Goal: Information Seeking & Learning: Stay updated

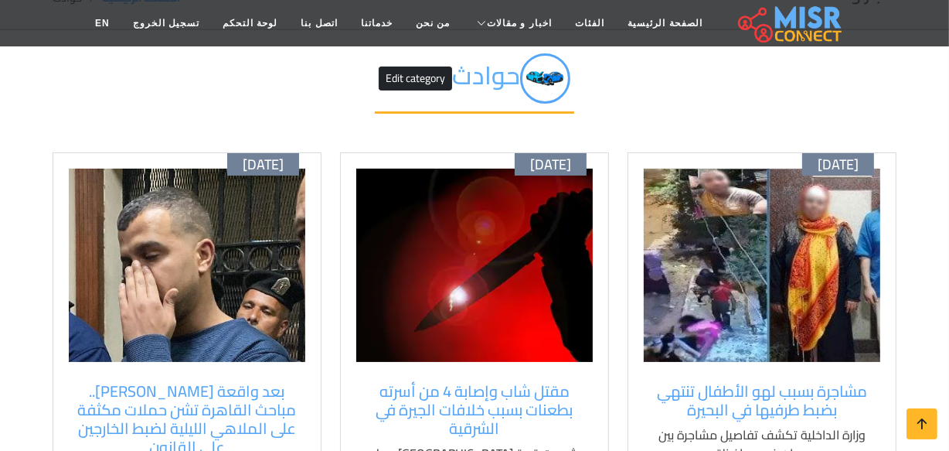
scroll to position [70, 0]
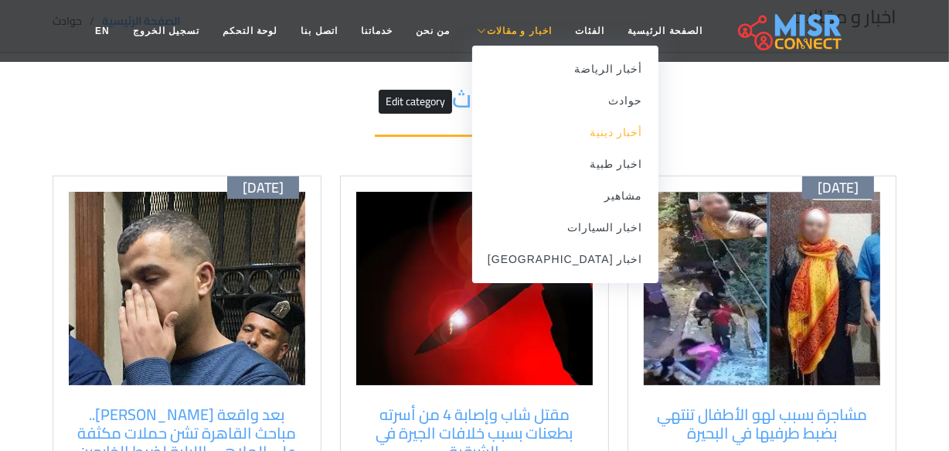
click at [582, 135] on link "أخبار دينية" at bounding box center [565, 133] width 186 height 32
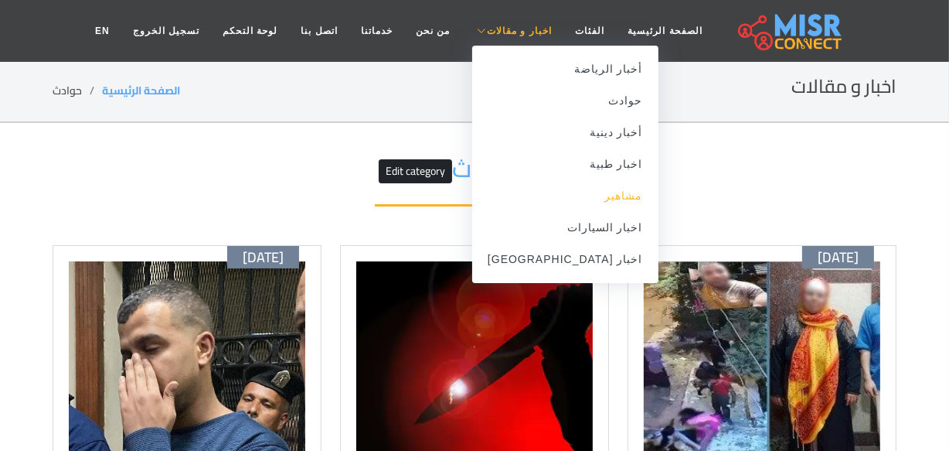
scroll to position [140, 0]
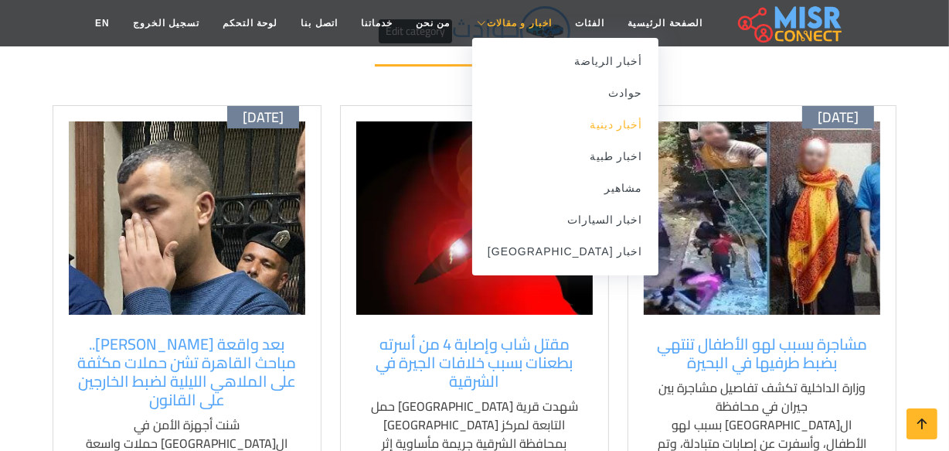
click at [581, 118] on link "أخبار دينية" at bounding box center [565, 125] width 186 height 32
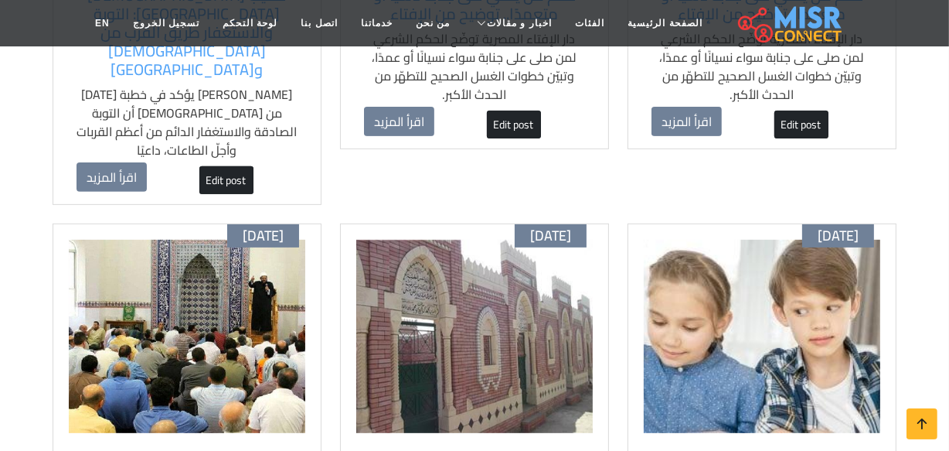
scroll to position [492, 0]
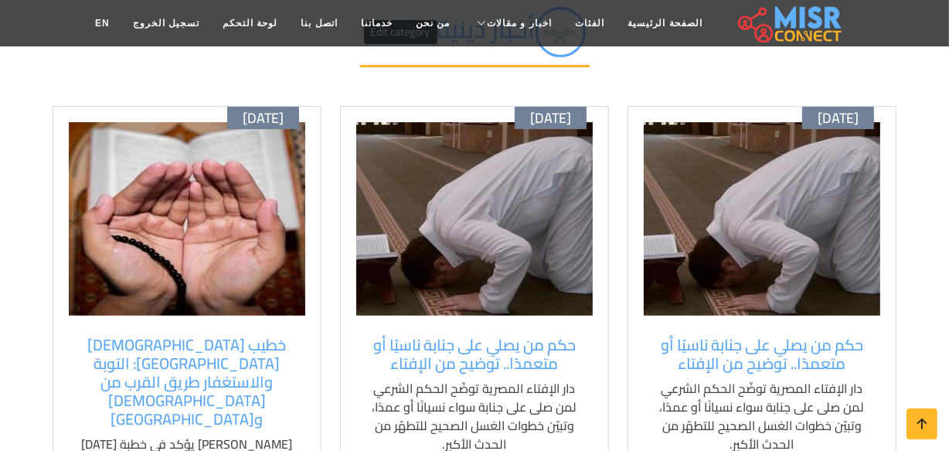
scroll to position [140, 0]
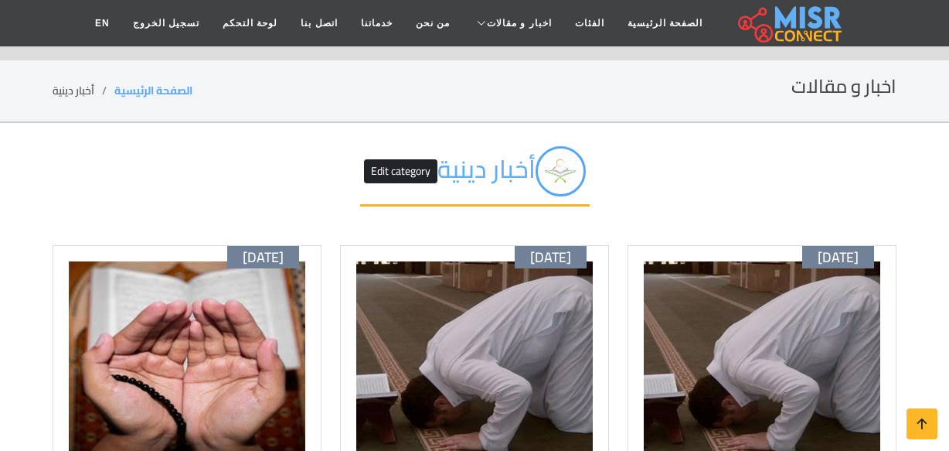
scroll to position [140, 0]
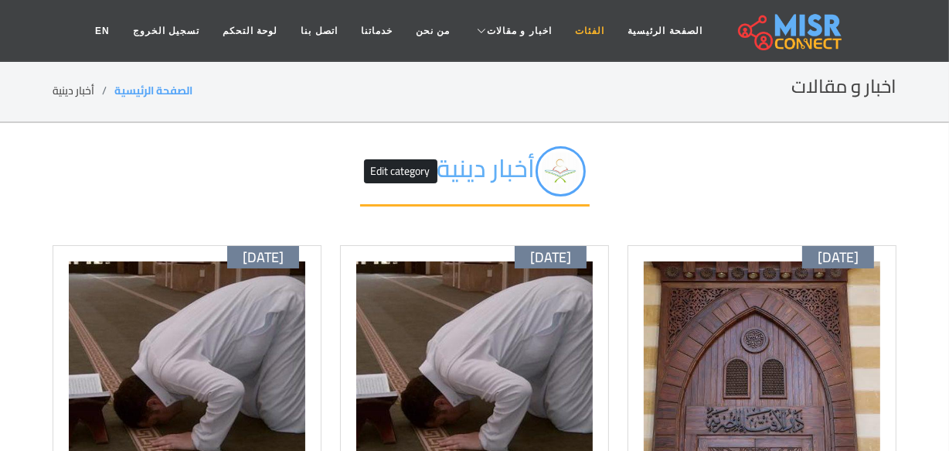
click at [578, 43] on link "الفئات" at bounding box center [590, 30] width 53 height 29
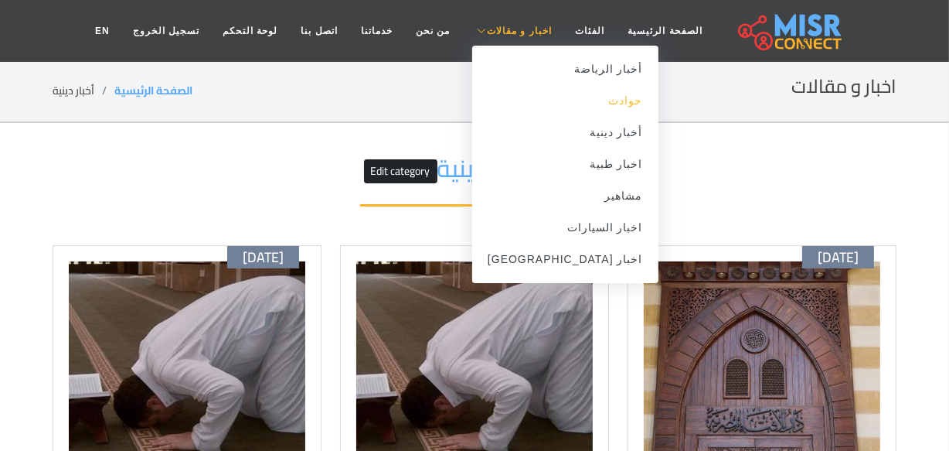
click at [584, 97] on link "حوادث" at bounding box center [565, 101] width 186 height 32
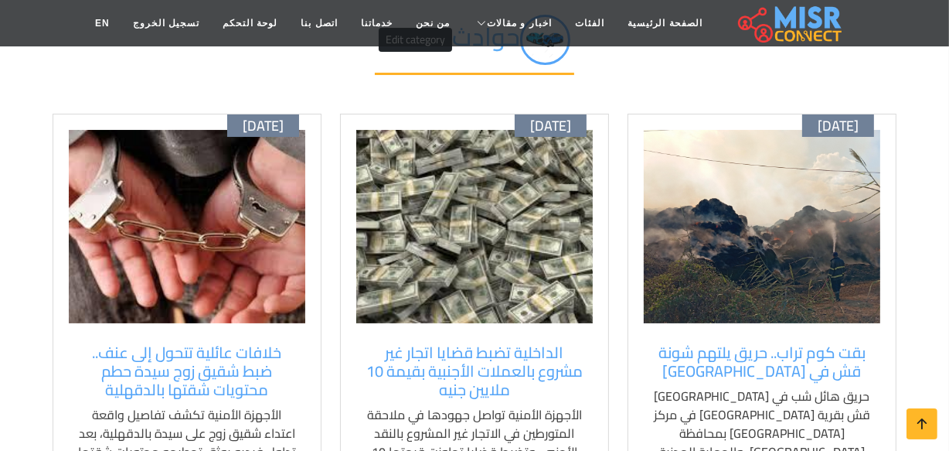
scroll to position [140, 0]
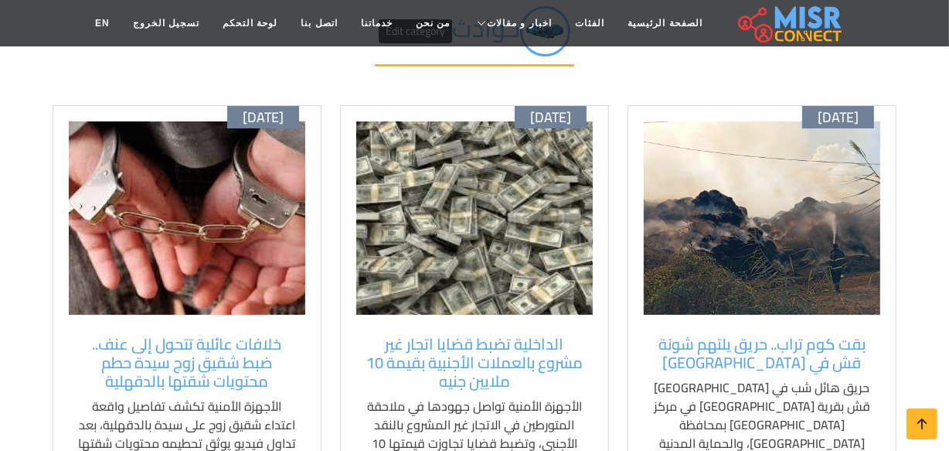
click at [771, 307] on img at bounding box center [762, 217] width 237 height 193
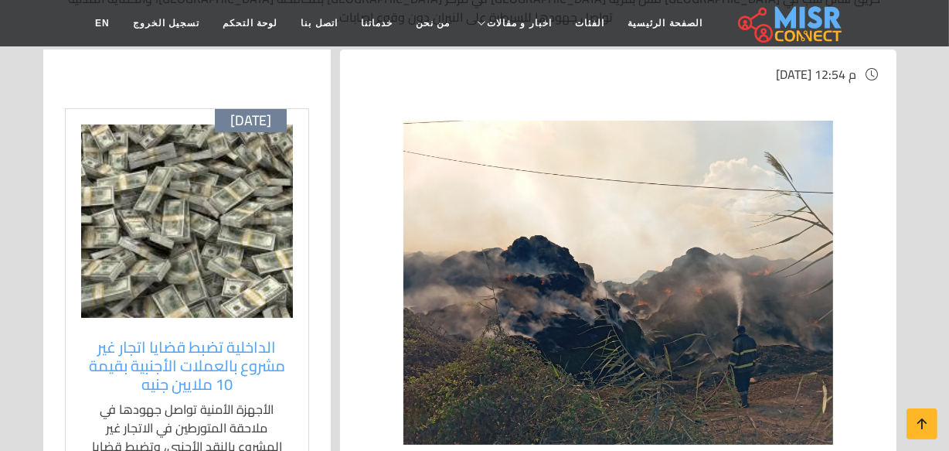
scroll to position [281, 0]
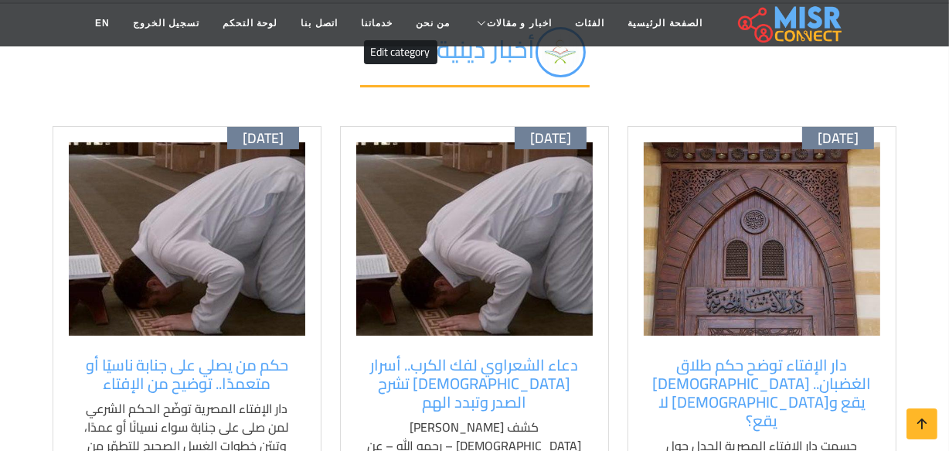
scroll to position [140, 0]
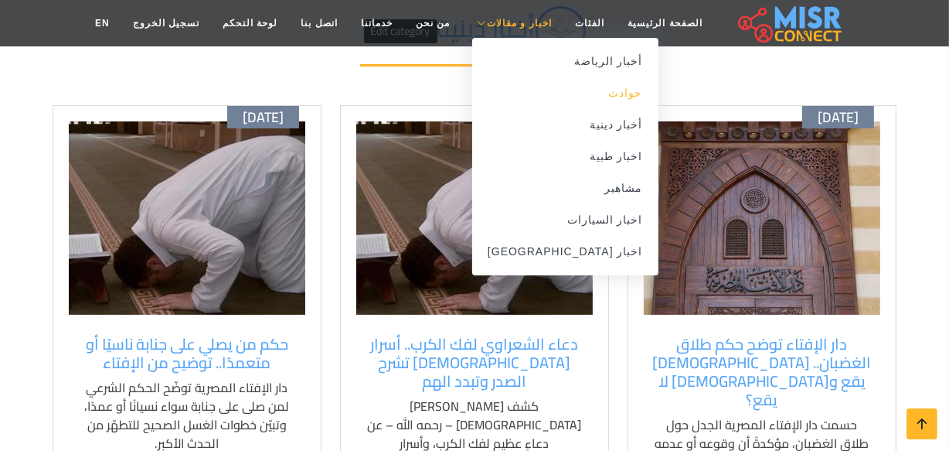
click at [569, 99] on link "حوادث" at bounding box center [565, 93] width 186 height 32
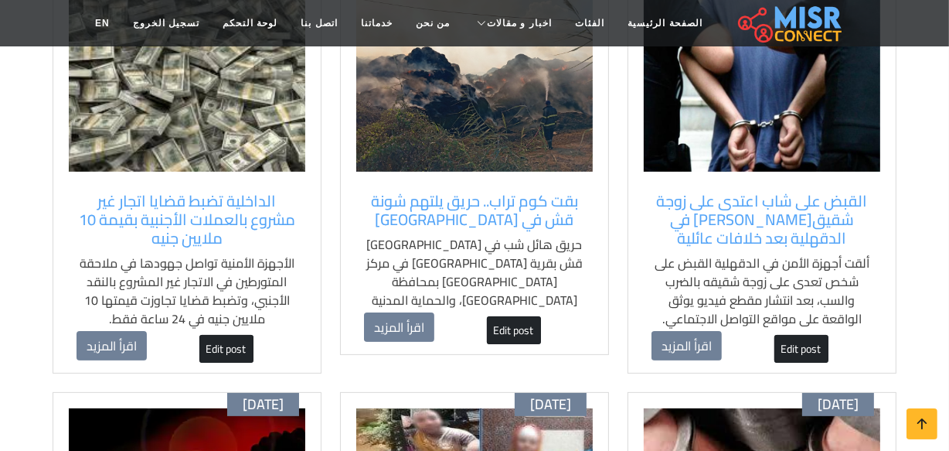
scroll to position [281, 0]
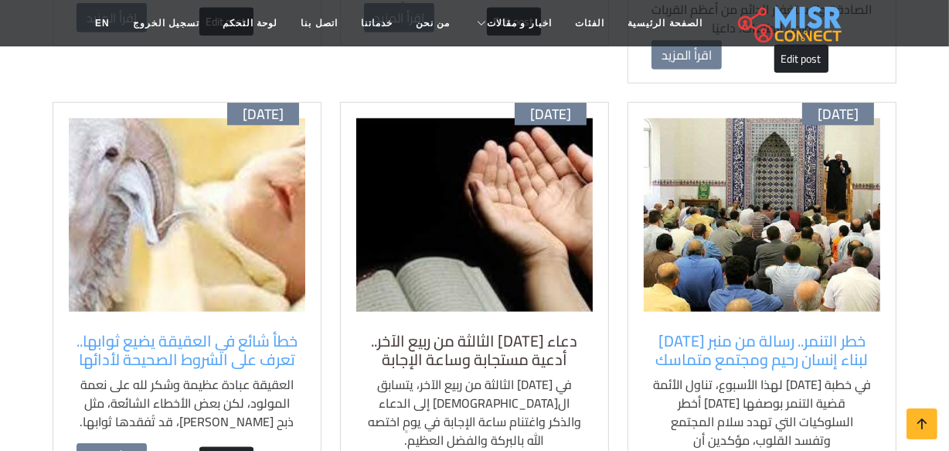
scroll to position [1054, 0]
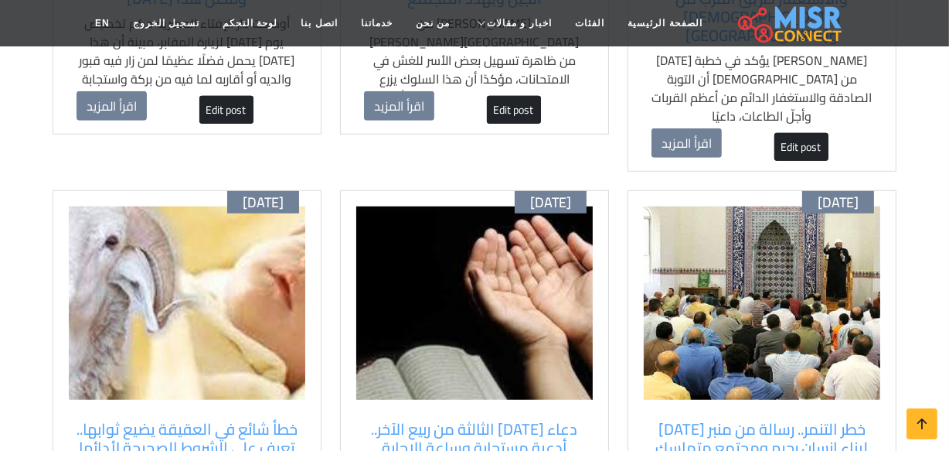
scroll to position [983, 0]
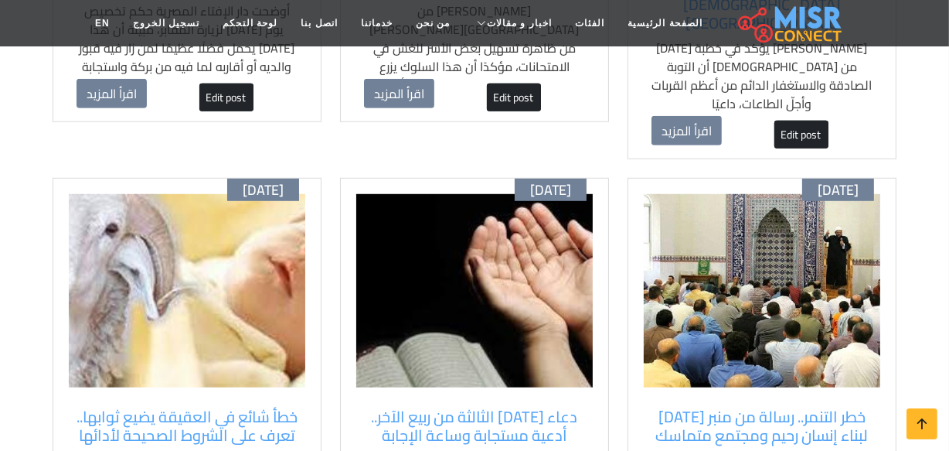
click at [483, 320] on div "أكتوبر 10 دعاء الجمعة الثالثة من ربيع الآخر.. أدعية مستجابة وساعة الإجابة في ال…" at bounding box center [474, 375] width 269 height 394
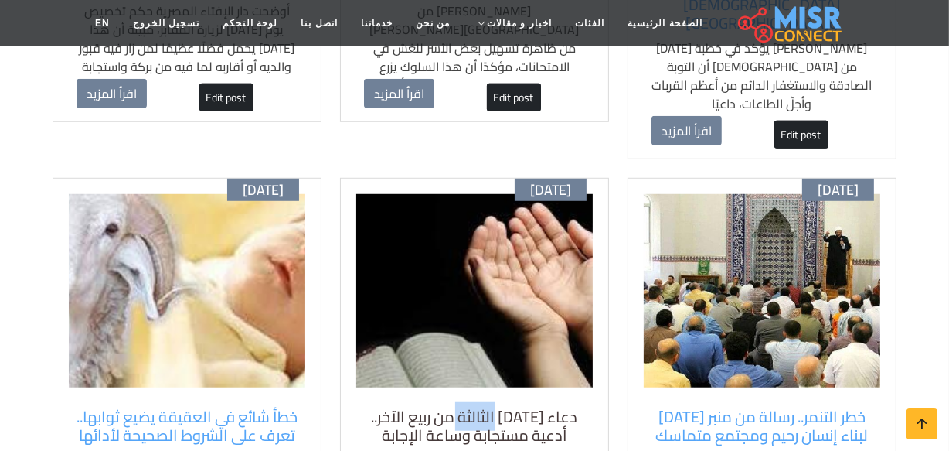
click at [482, 407] on h5 "دعاء الجمعة الثالثة من ربيع الآخر.. أدعية مستجابة وساعة الإجابة" at bounding box center [474, 425] width 221 height 37
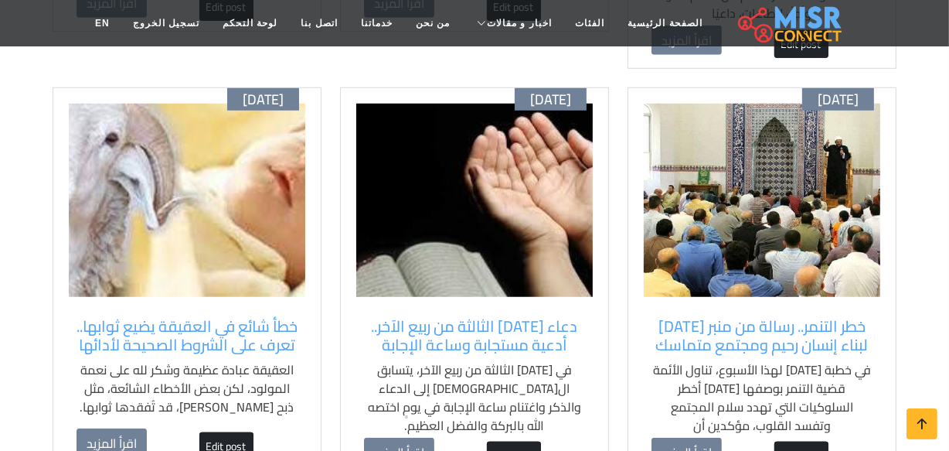
scroll to position [1124, 0]
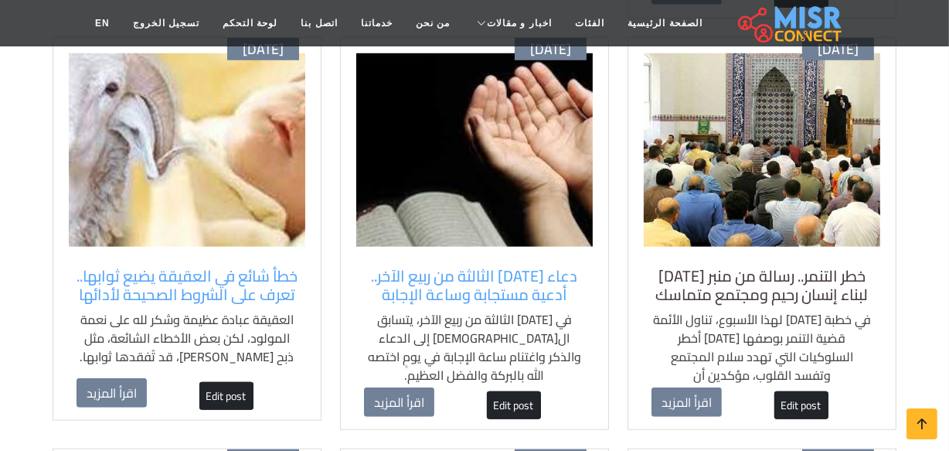
click at [758, 267] on h5 "خطر التنمر.. رسالة من منبر الجمعة لبناء إنسان رحيم ومجتمع متماسك" at bounding box center [762, 285] width 221 height 37
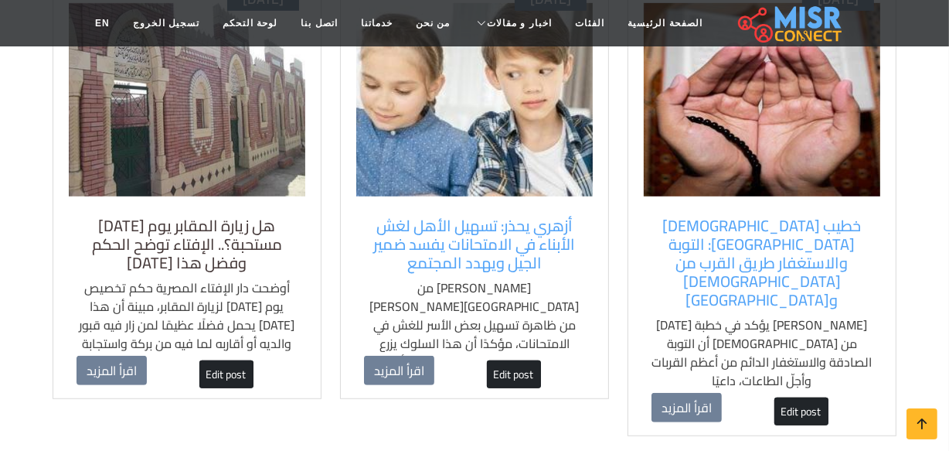
scroll to position [703, 0]
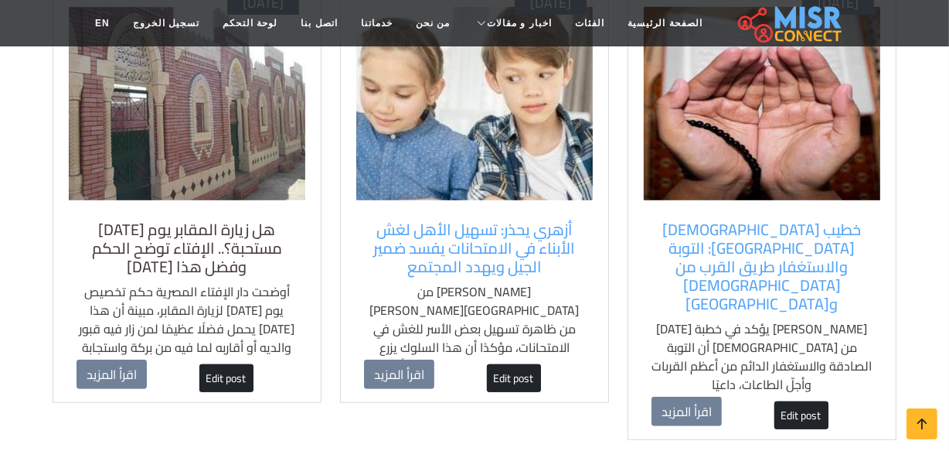
click at [219, 220] on h5 "هل زيارة المقابر يوم [DATE] مستحبة؟.. الإفتاء توضح الحكم وفضل هذا [DATE]" at bounding box center [187, 248] width 221 height 56
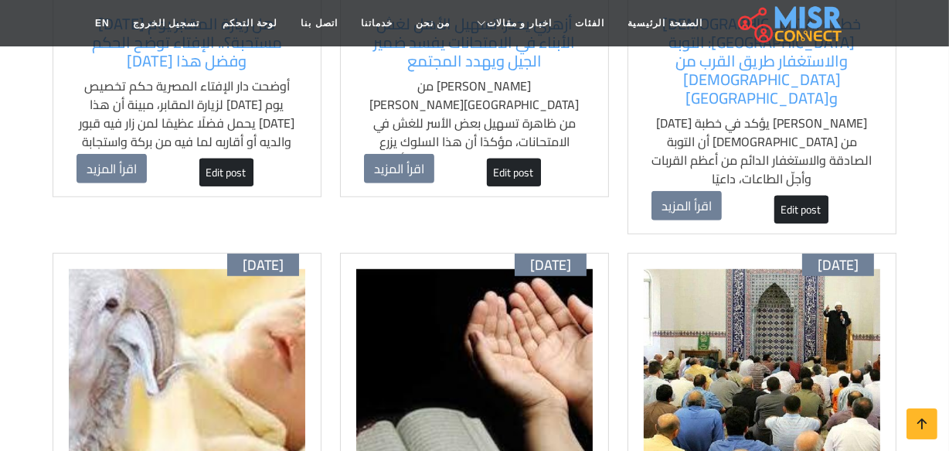
scroll to position [632, 0]
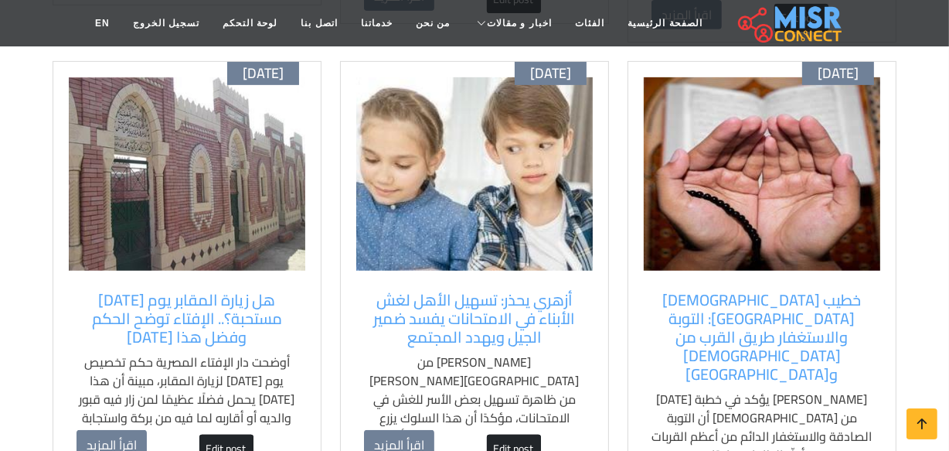
click at [201, 231] on img at bounding box center [187, 173] width 237 height 193
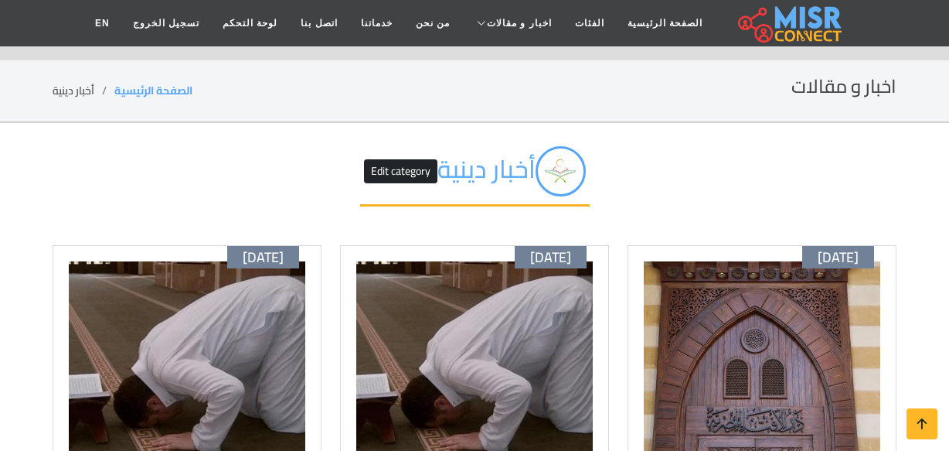
scroll to position [632, 0]
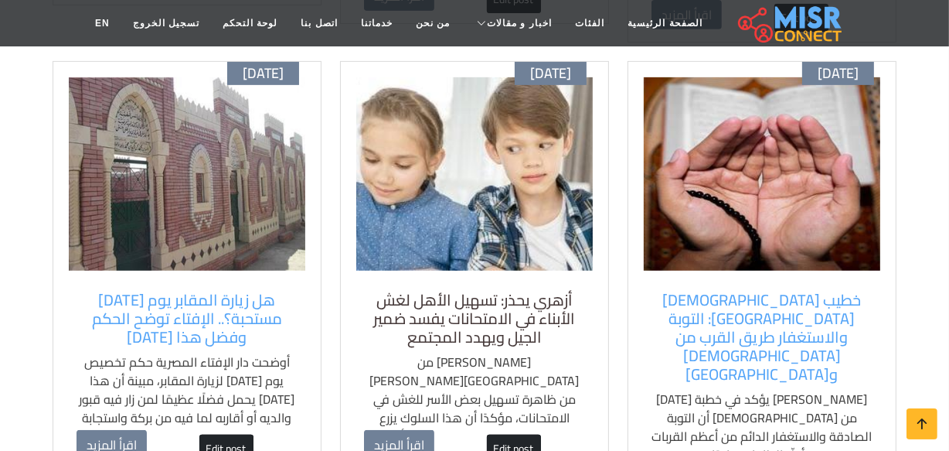
click at [456, 291] on h5 "أزهري يحذر: تسهيل الأهل لغش الأبناء في الامتحانات يفسد ضمير الجيل ويهدد المجتمع" at bounding box center [474, 319] width 221 height 56
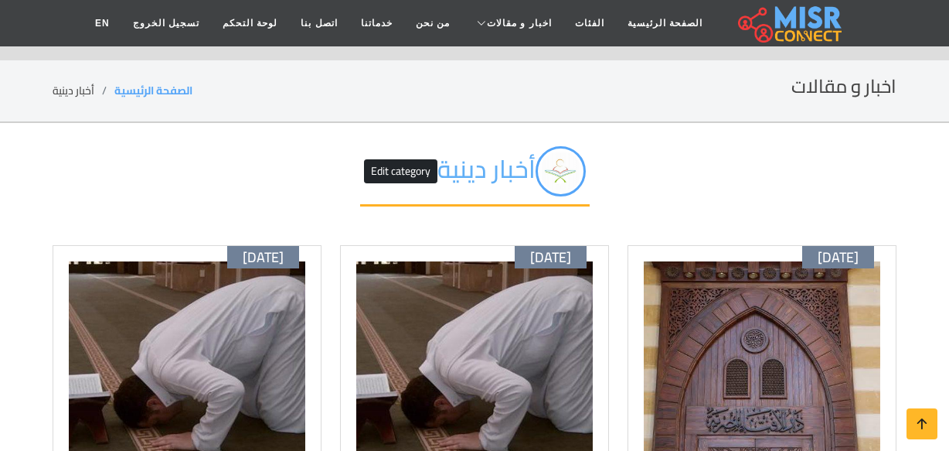
scroll to position [632, 0]
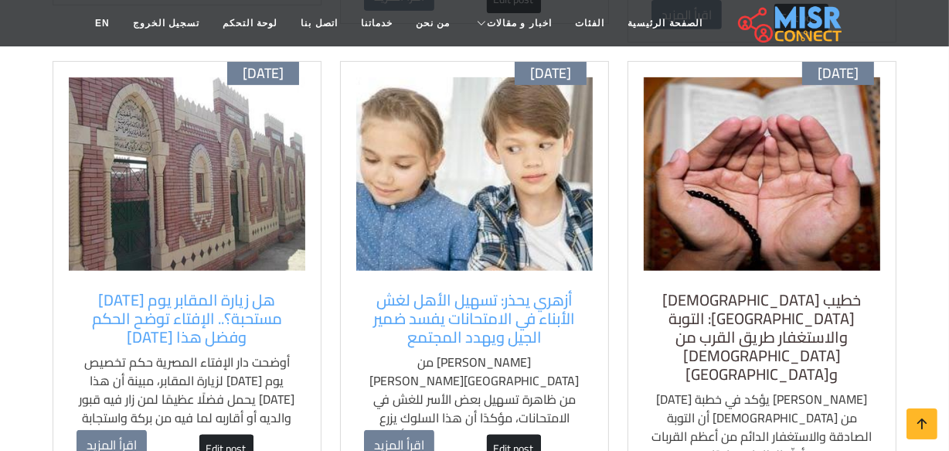
click at [725, 291] on h5 "خطيب [DEMOGRAPHIC_DATA][GEOGRAPHIC_DATA]: التوبة والاستغفار طريق القرب من [DEMO…" at bounding box center [762, 337] width 221 height 93
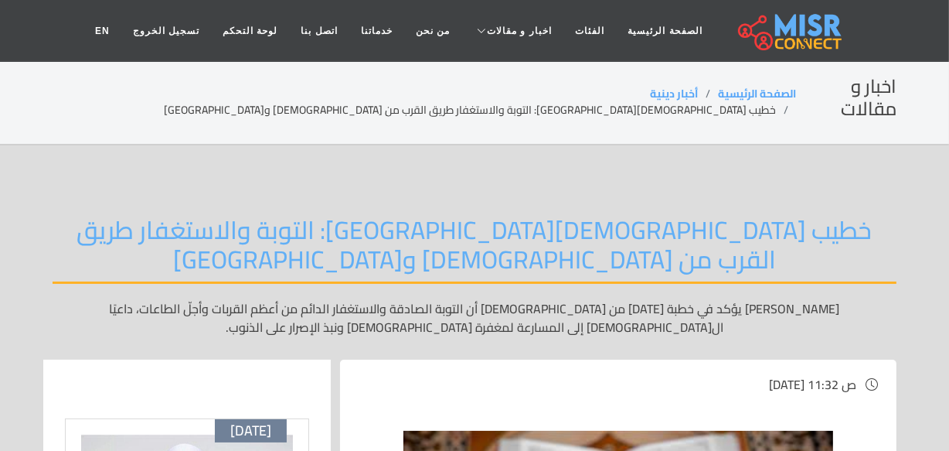
drag, startPoint x: 11, startPoint y: 183, endPoint x: 10, endPoint y: 209, distance: 25.5
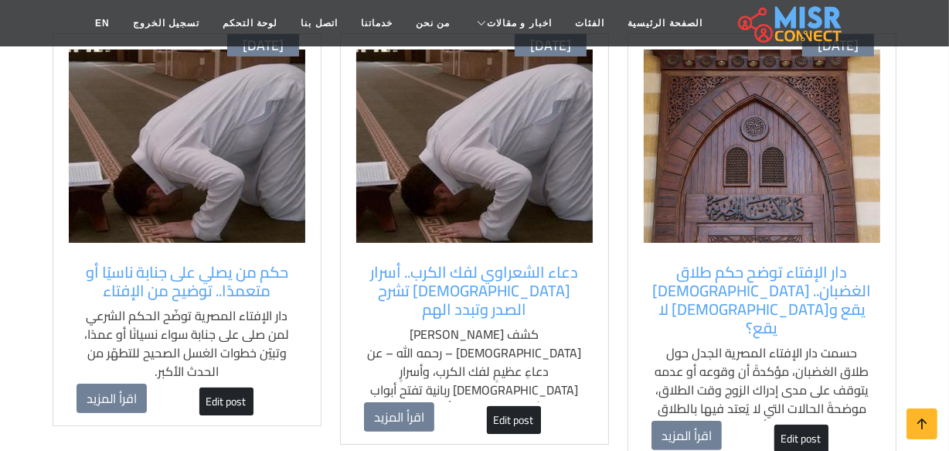
scroll to position [210, 0]
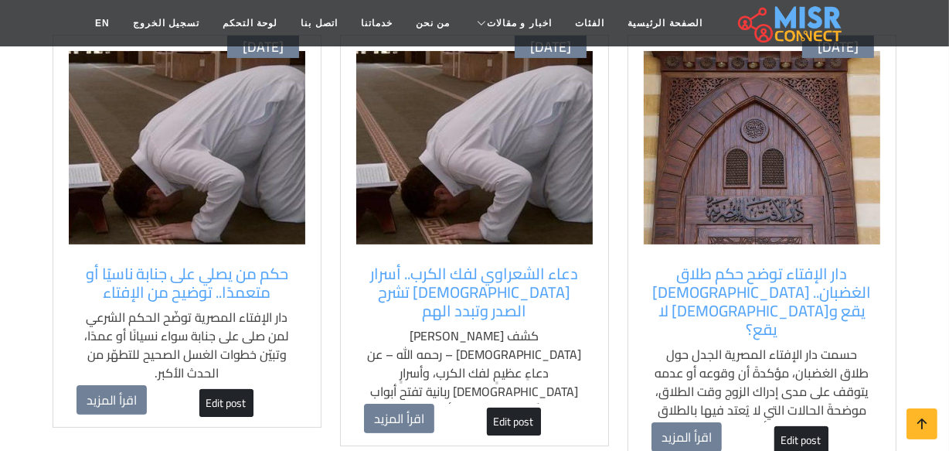
click at [185, 254] on div "أكتوبر 10 حكم من يصلي على جنابة ناسيًا أو متعمدًا.. توضيح من الإفتاء دار الإفتا…" at bounding box center [187, 232] width 269 height 394
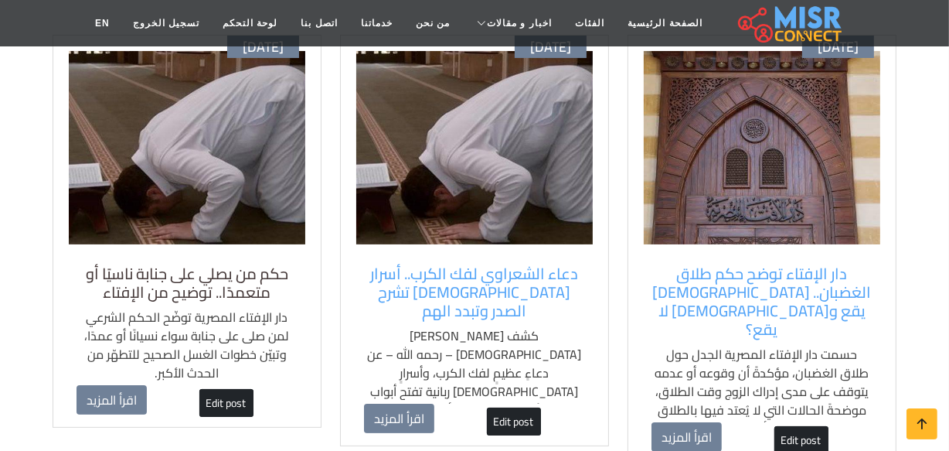
click at [177, 282] on h5 "حكم من يصلي على جنابة ناسيًا أو متعمدًا.. توضيح من الإفتاء" at bounding box center [187, 282] width 221 height 37
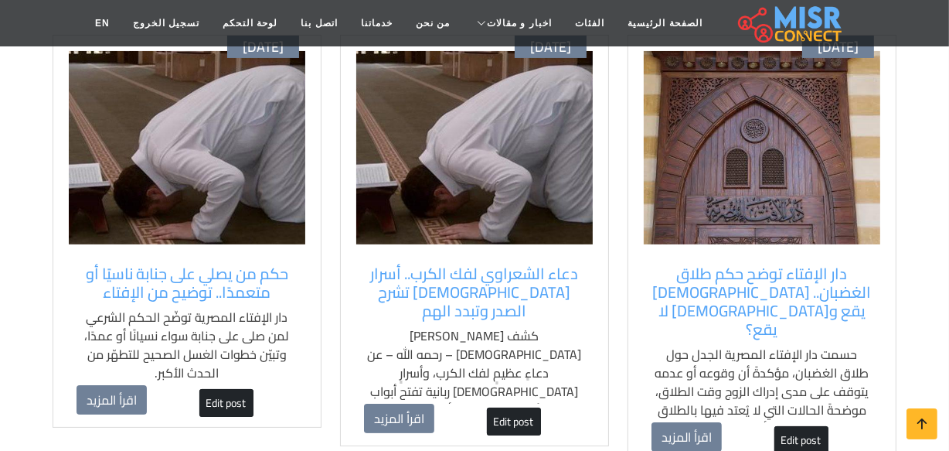
scroll to position [210, 0]
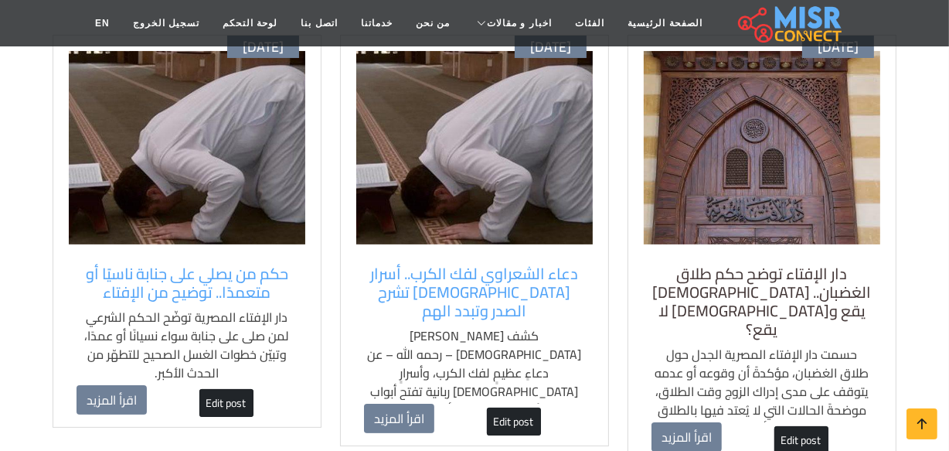
click at [732, 278] on h5 "دار الإفتاء توضح حكم طلاق الغضبان.. [DEMOGRAPHIC_DATA] يقع و[DEMOGRAPHIC_DATA] …" at bounding box center [762, 301] width 221 height 74
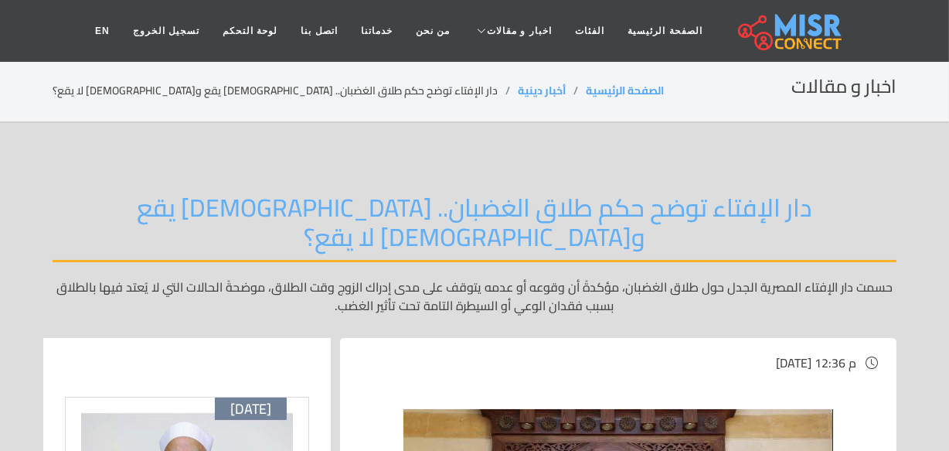
click at [2, 99] on section "اخبار و مقالات الصفحة الرئيسية أخبار دينية دار الإفتاء توضح حكم طلاق الغضبان.. …" at bounding box center [474, 91] width 949 height 63
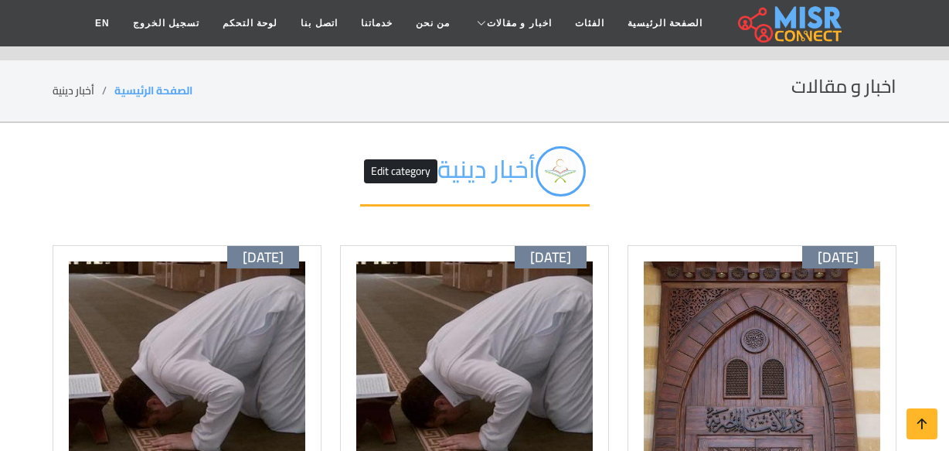
scroll to position [210, 0]
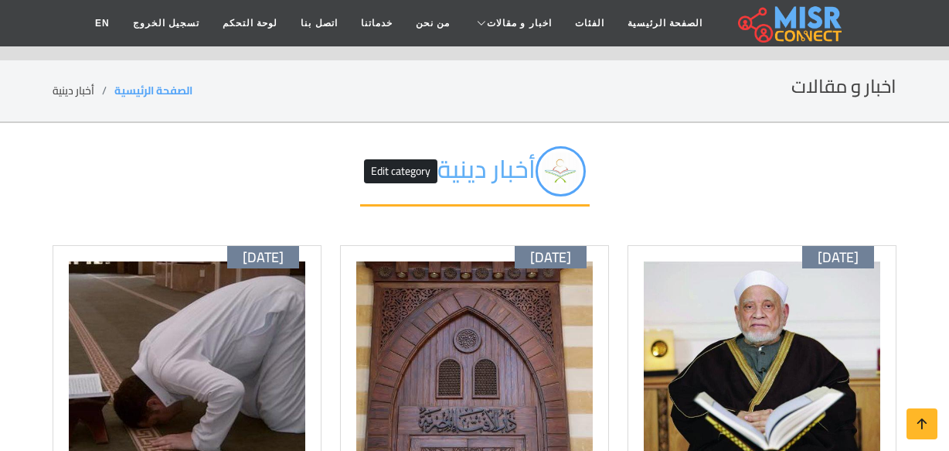
scroll to position [210, 0]
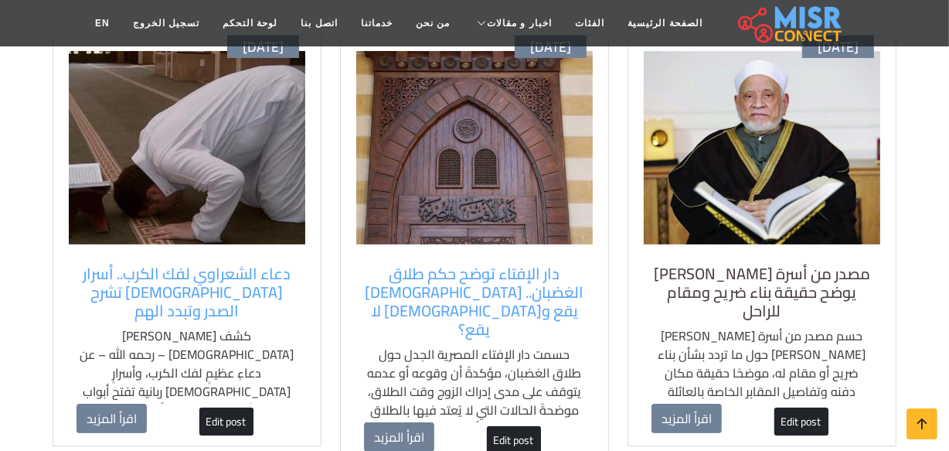
click at [741, 285] on h5 "مصدر من أسرة الدكتور أحمد عمر هاشم يوضح حقيقة بناء ضريح ومقام للراحل" at bounding box center [762, 292] width 221 height 56
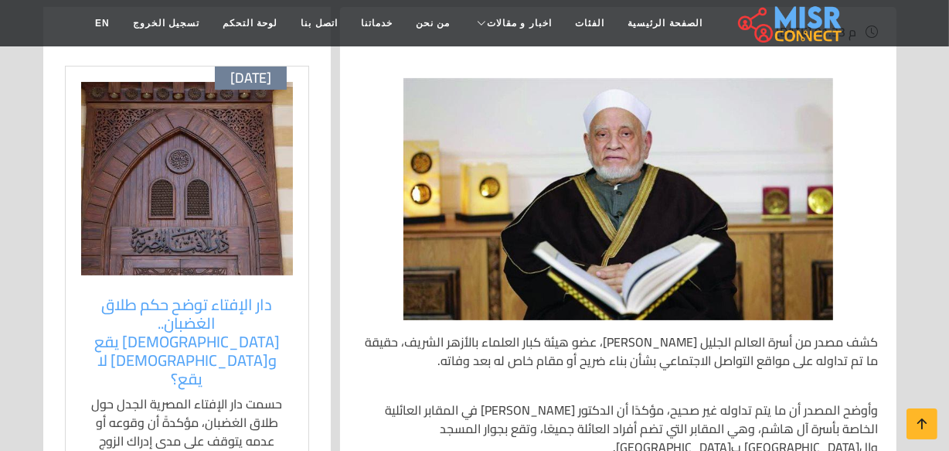
scroll to position [421, 0]
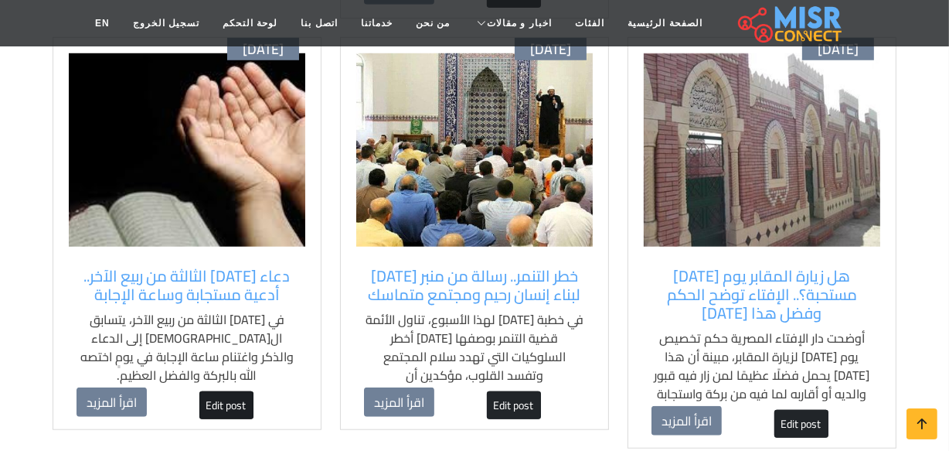
scroll to position [1265, 0]
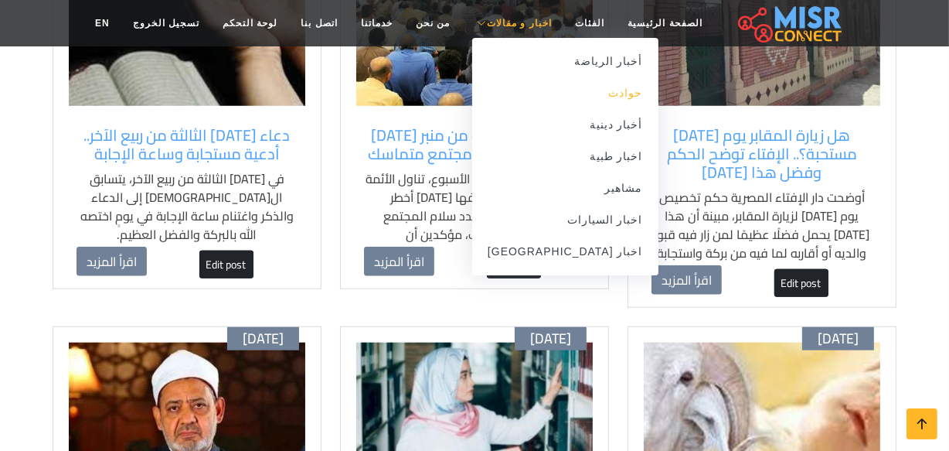
click at [568, 89] on link "حوادث" at bounding box center [565, 93] width 186 height 32
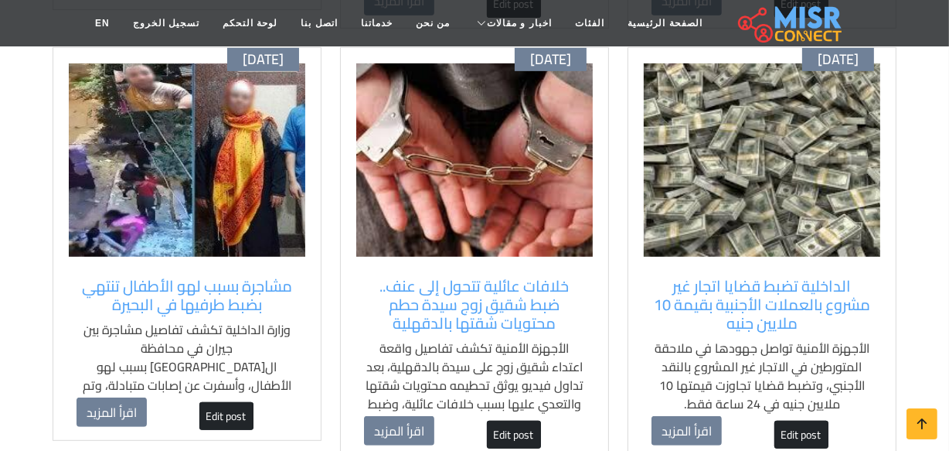
scroll to position [632, 0]
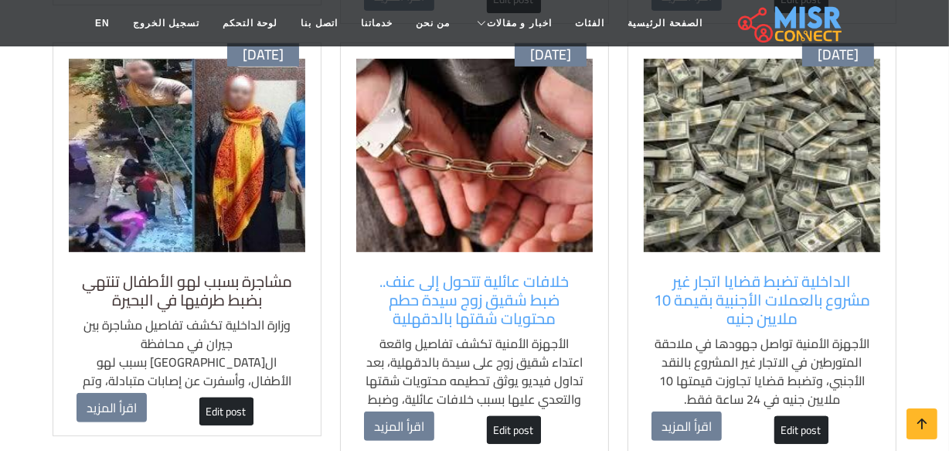
click at [208, 278] on h5 "مشاجرة بسبب لهو الأطفال تنتهي بضبط طرفيها في البحيرة" at bounding box center [187, 290] width 221 height 37
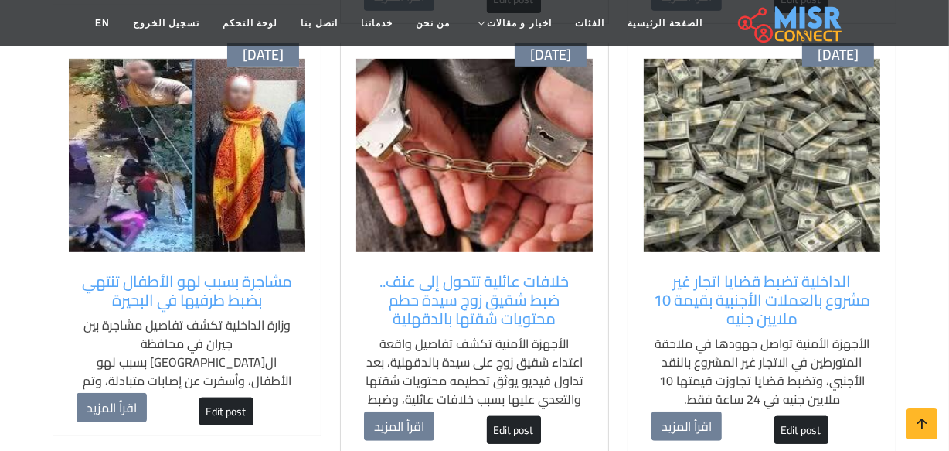
scroll to position [632, 0]
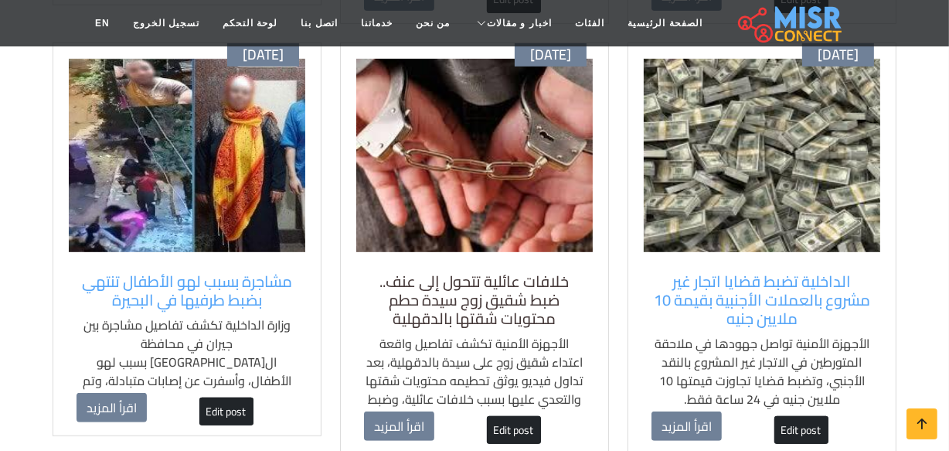
click at [413, 278] on h5 "خلافات عائلية تتحول إلى عنف.. ضبط شقيق زوج سيدة حطم محتويات شقتها بالدقهلية" at bounding box center [474, 300] width 221 height 56
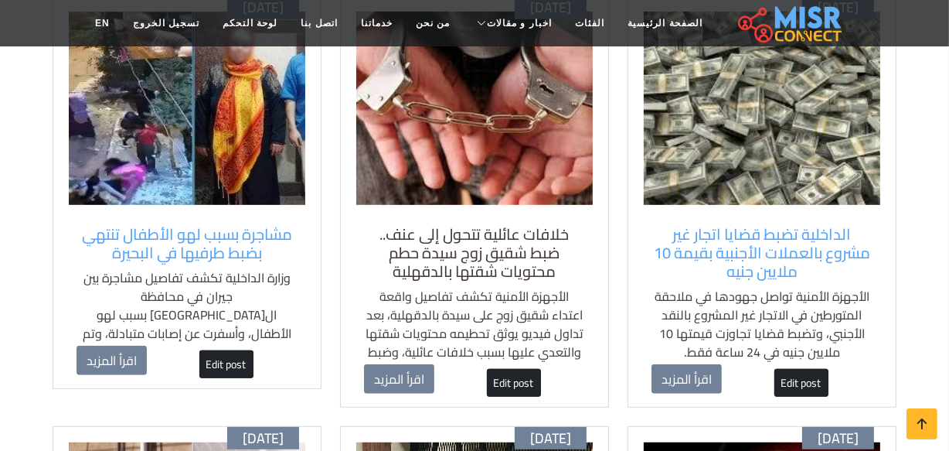
scroll to position [703, 0]
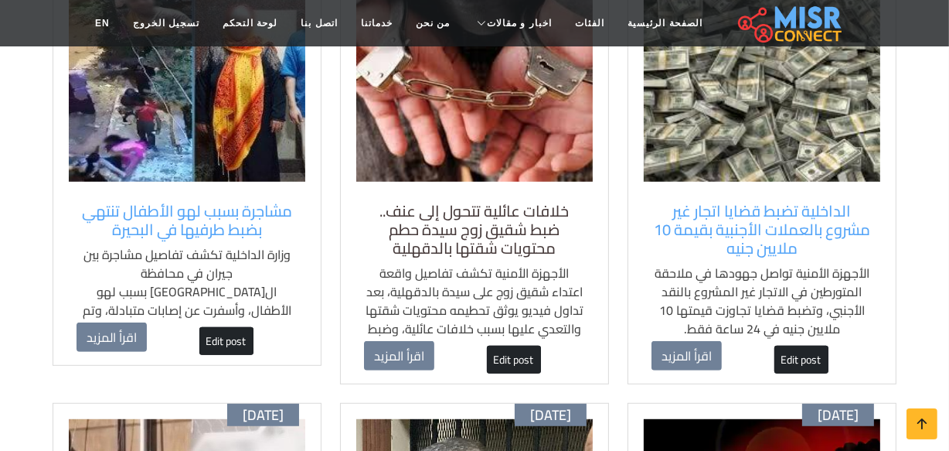
click at [444, 223] on h5 "خلافات عائلية تتحول إلى عنف.. ضبط شقيق زوج سيدة حطم محتويات شقتها بالدقهلية" at bounding box center [474, 230] width 221 height 56
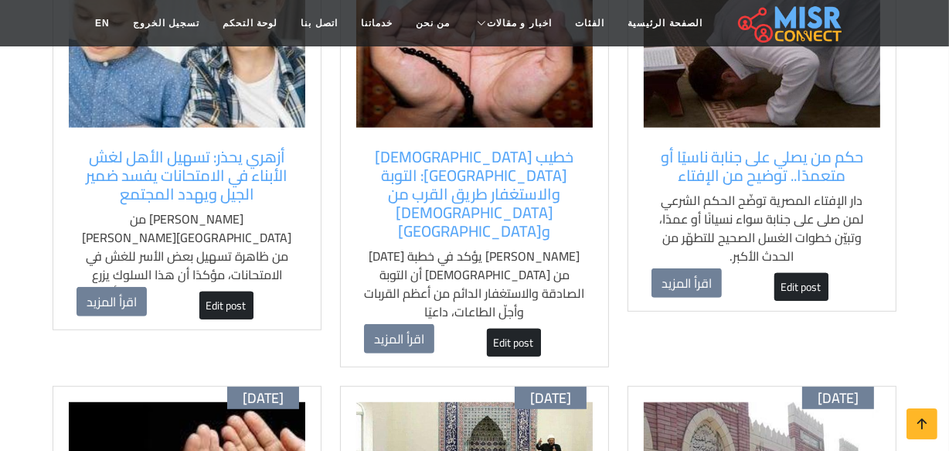
scroll to position [773, 0]
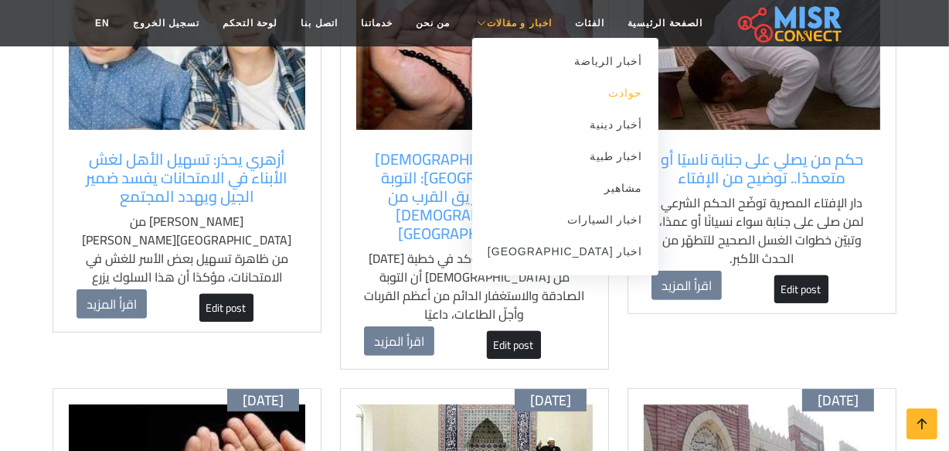
click at [564, 94] on link "حوادث" at bounding box center [565, 93] width 186 height 32
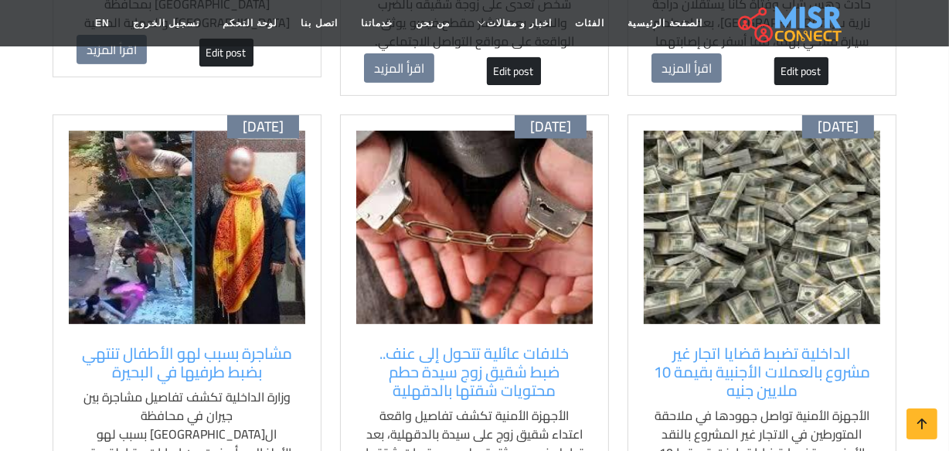
scroll to position [632, 0]
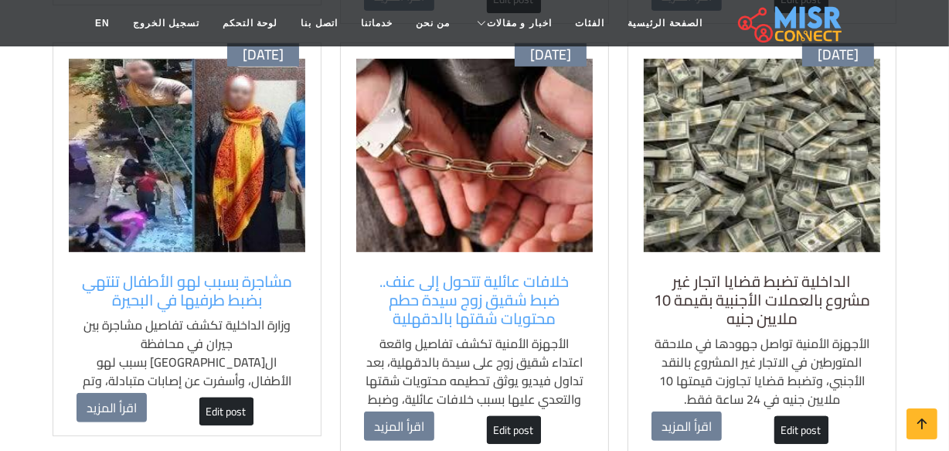
click at [774, 309] on h5 "الداخلية تضبط قضايا اتجار غير مشروع بالعملات الأجنبية بقيمة 10 ملايين جنيه" at bounding box center [762, 300] width 221 height 56
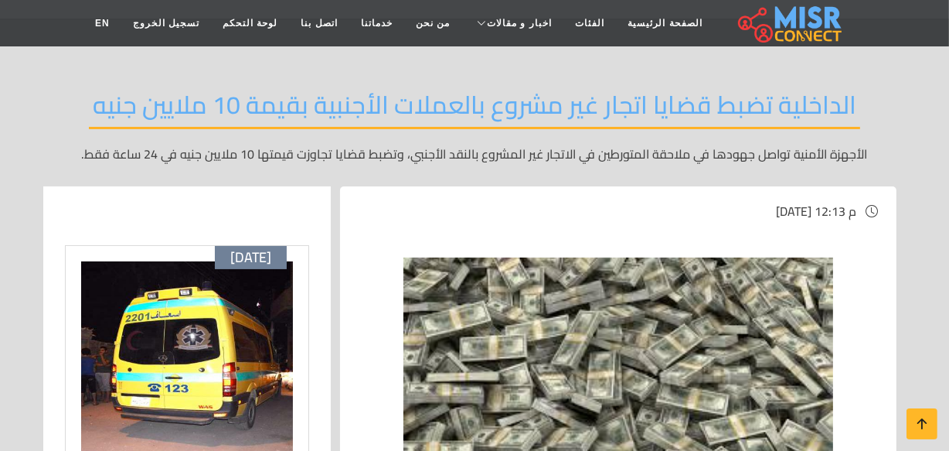
scroll to position [210, 0]
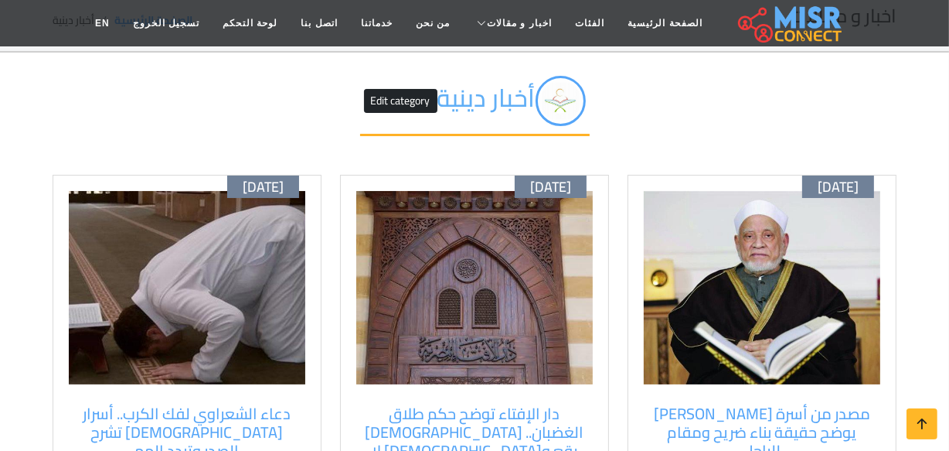
scroll to position [70, 0]
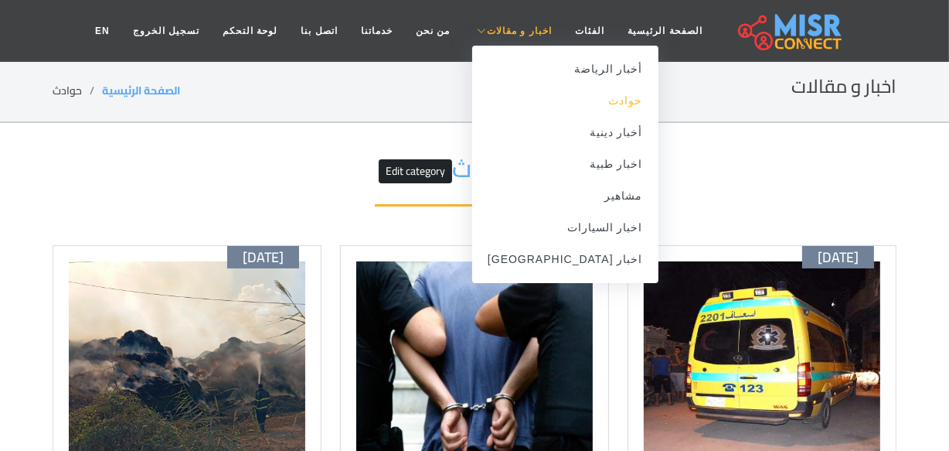
click at [585, 100] on link "حوادث" at bounding box center [565, 101] width 186 height 32
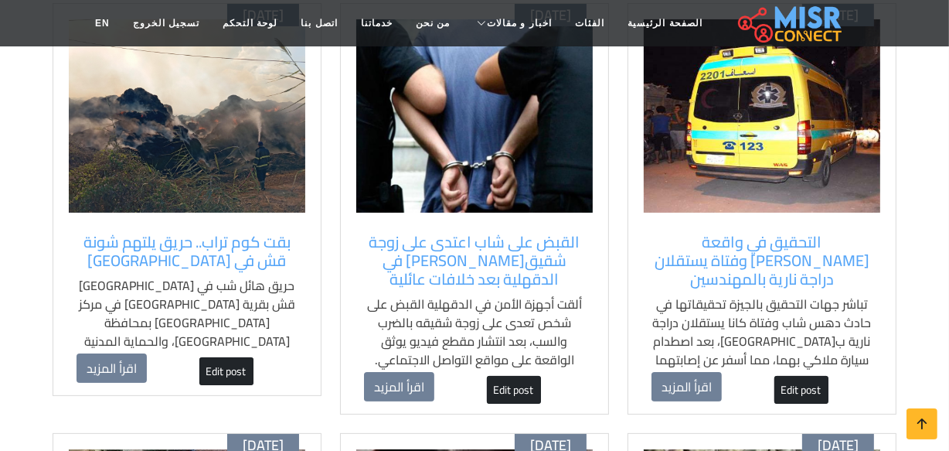
scroll to position [210, 0]
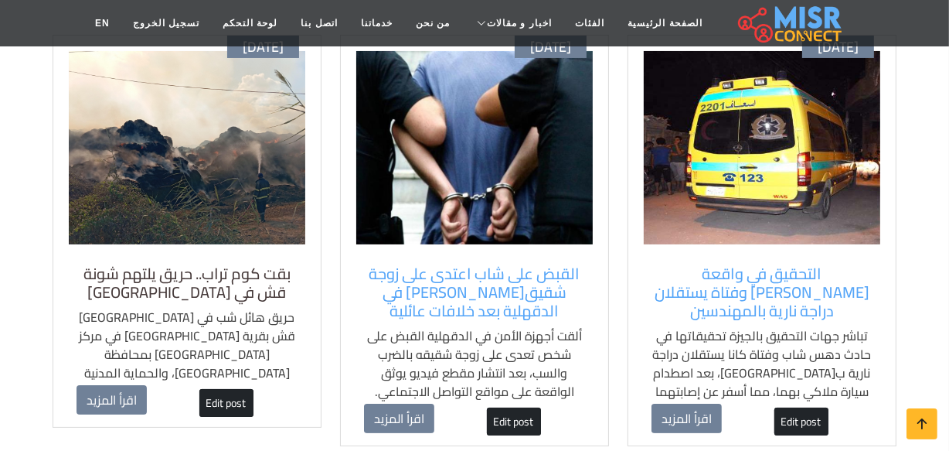
click at [193, 271] on h5 "بقت كوم تراب.. حريق يلتهم شونة قش في [GEOGRAPHIC_DATA]" at bounding box center [187, 282] width 221 height 37
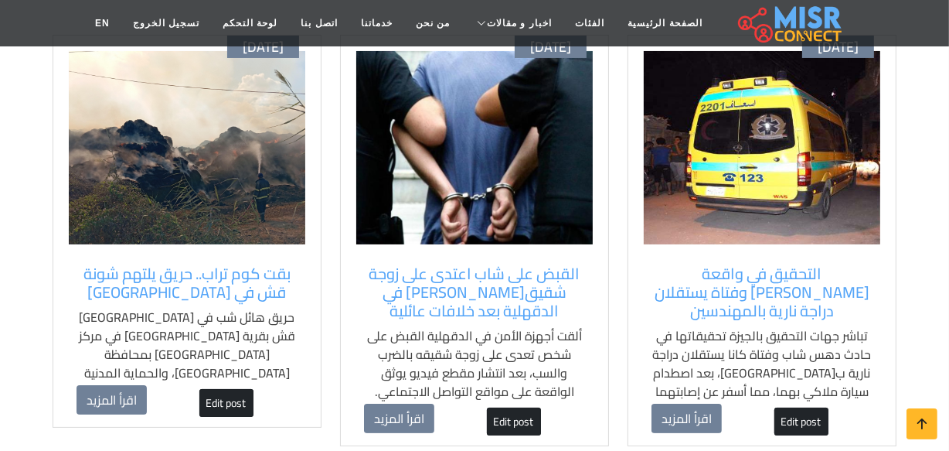
click at [31, 18] on header "الصفحة الرئيسية الفئات اخبار و مقالات أخبار الرياضة حوادث أخبار دينية اخبار طبي…" at bounding box center [474, 23] width 949 height 46
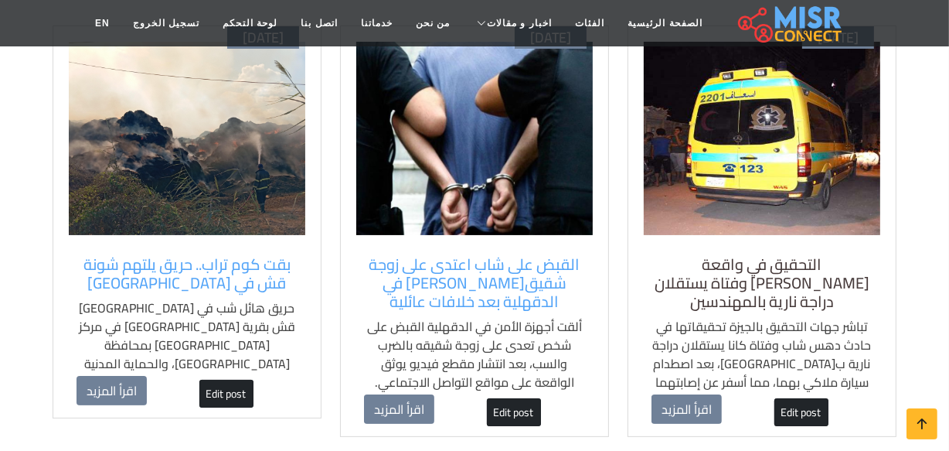
scroll to position [140, 0]
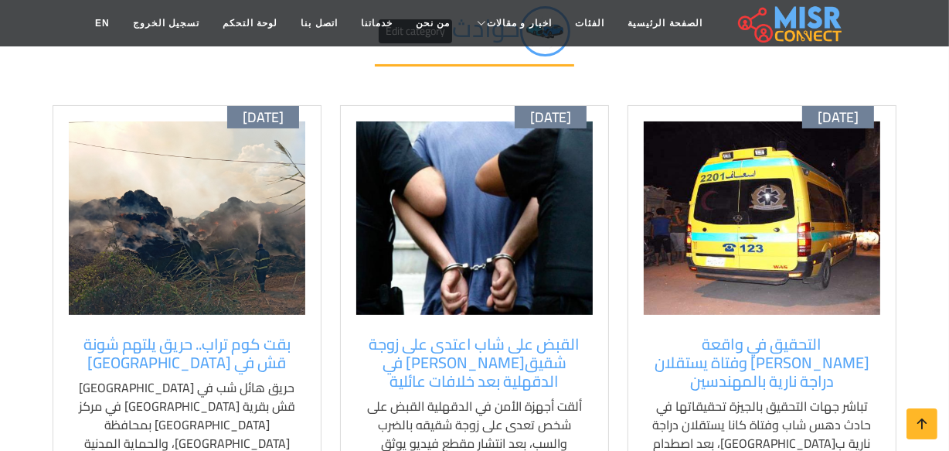
drag, startPoint x: 8, startPoint y: 317, endPoint x: 22, endPoint y: 317, distance: 14.7
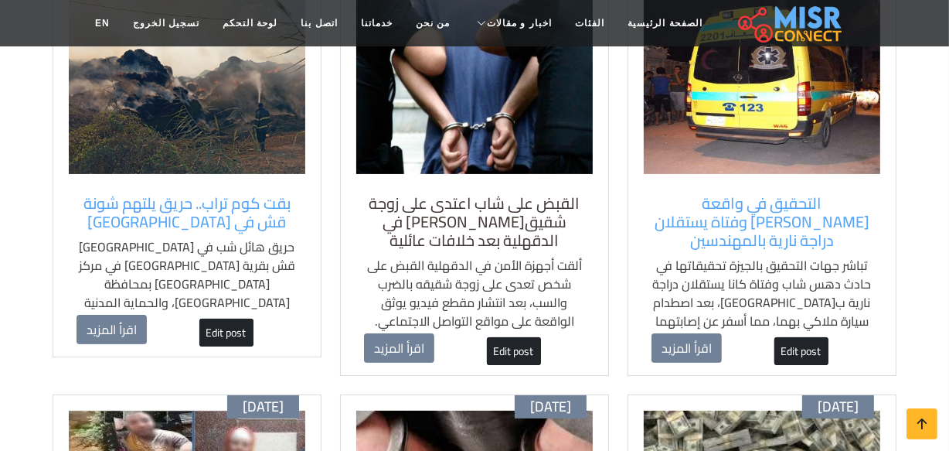
click at [484, 218] on h5 "القبض على شاب اعتدى على زوجة شقيق[PERSON_NAME] في الدقهلية بعد خلافات عائلية" at bounding box center [474, 222] width 221 height 56
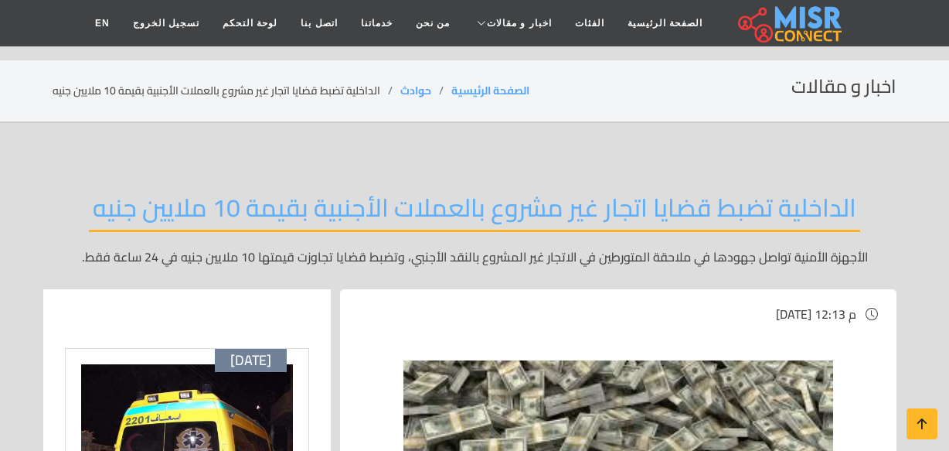
scroll to position [210, 0]
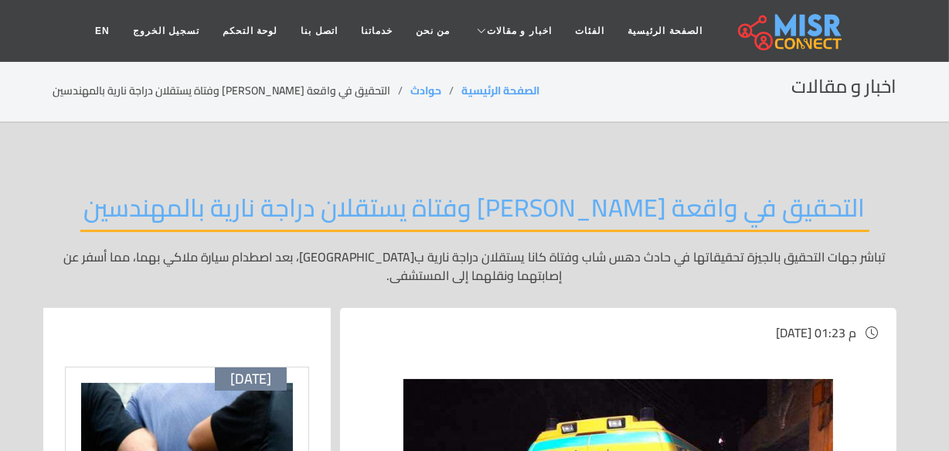
click at [8, 77] on section "اخبار و مقالات الصفحة الرئيسية حوادث التحقيق في واقعة [PERSON_NAME] وفتاة يستقل…" at bounding box center [474, 91] width 949 height 63
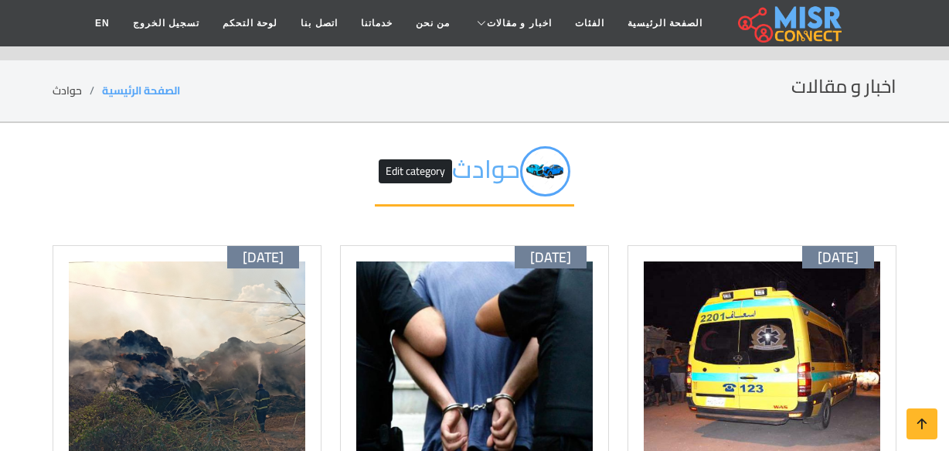
scroll to position [281, 0]
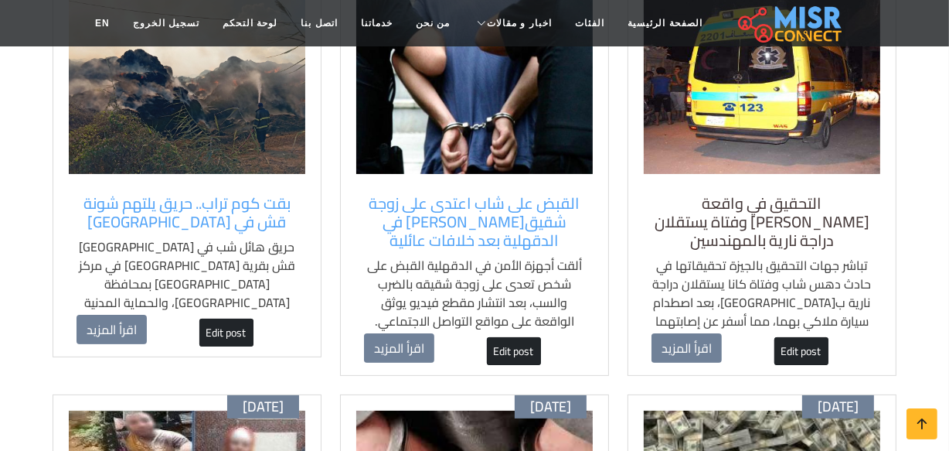
click at [721, 220] on h5 "التحقيق في واقعة [PERSON_NAME] وفتاة يستقلان دراجة نارية بالمهندسين" at bounding box center [762, 222] width 221 height 56
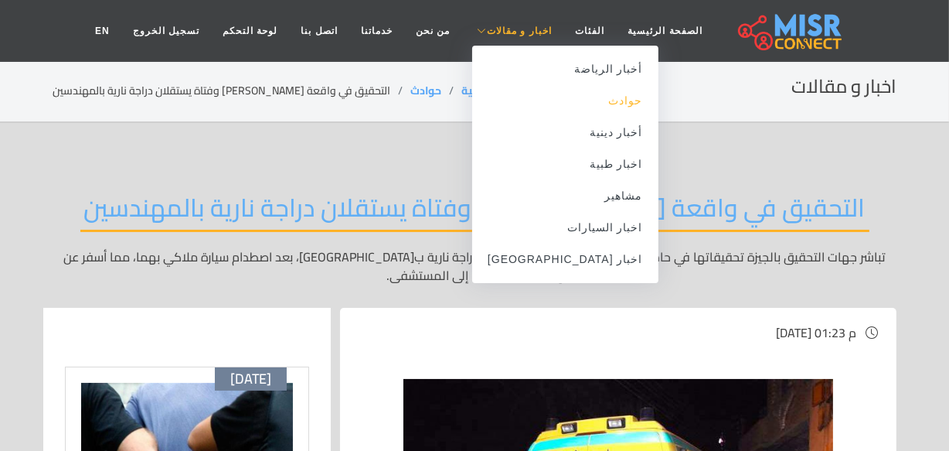
click at [589, 97] on link "حوادث" at bounding box center [565, 101] width 186 height 32
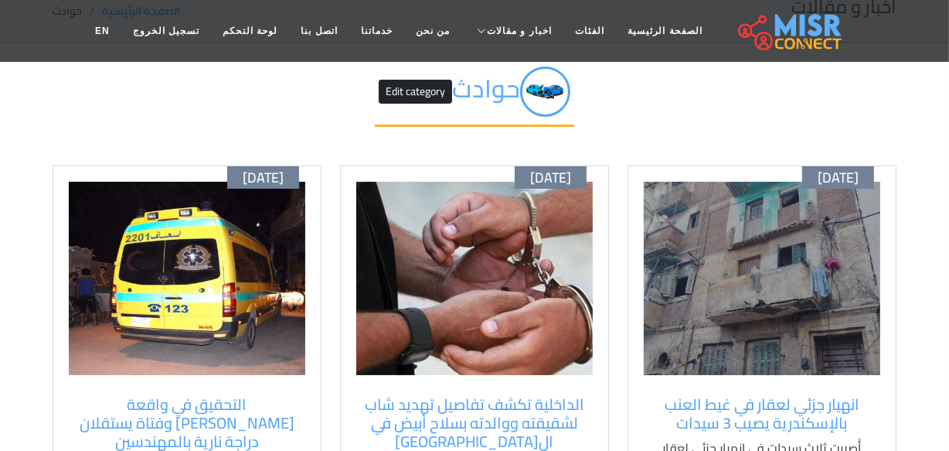
scroll to position [210, 0]
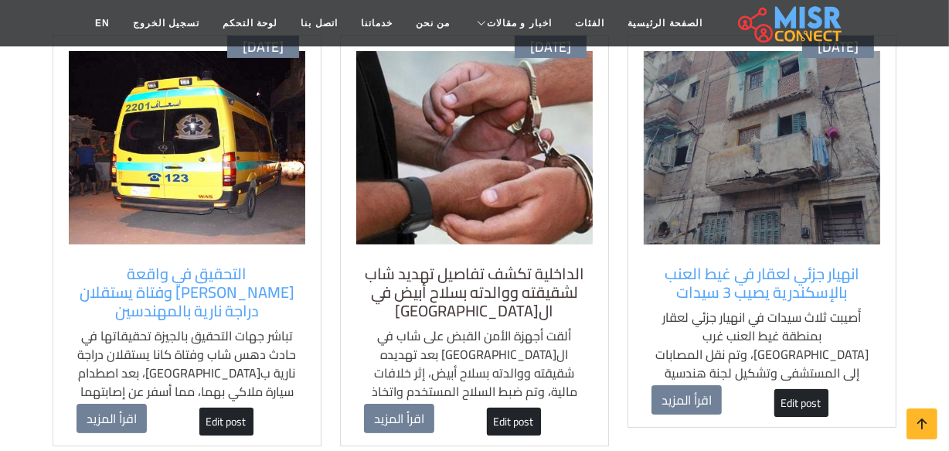
click at [489, 294] on h5 "الداخلية تكشف تفاصيل تهديد شاب لشقيقته ووالدته بسلاح أبيض في ال[GEOGRAPHIC_DATA]" at bounding box center [474, 292] width 221 height 56
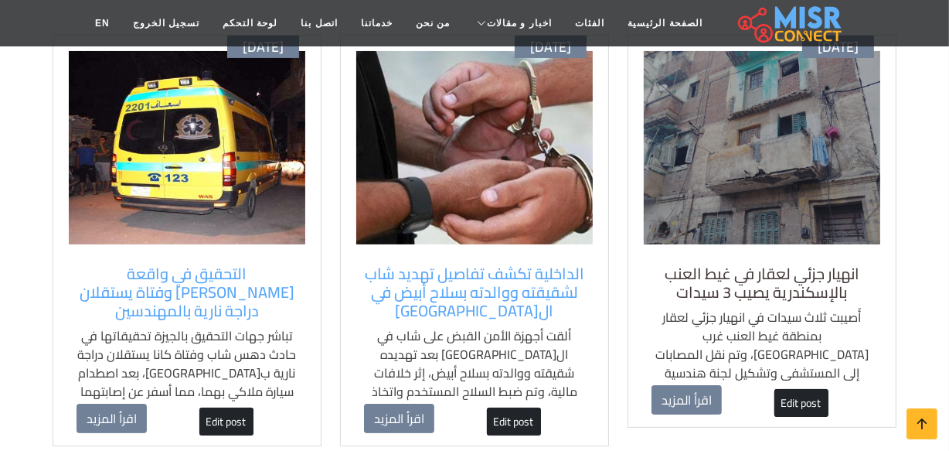
click at [766, 295] on h5 "انهيار جزئي لعقار في غيط العنب بالإسكندرية يصيب 3 سيدات" at bounding box center [762, 282] width 221 height 37
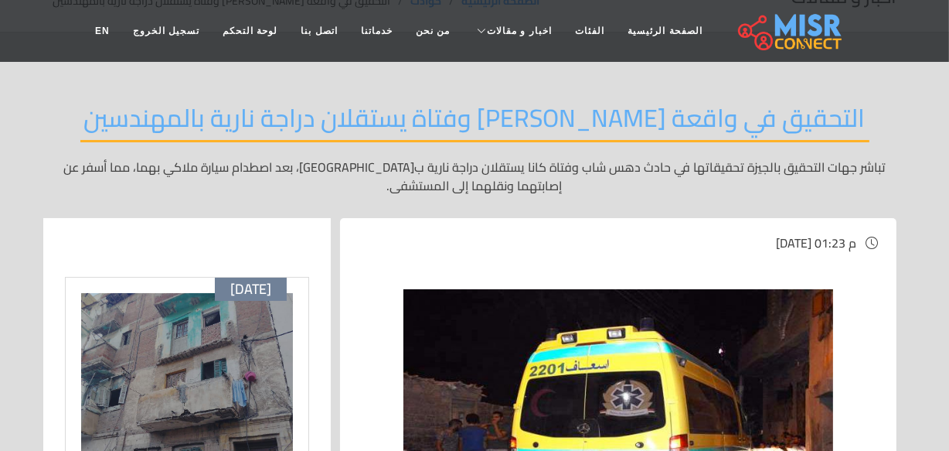
scroll to position [210, 0]
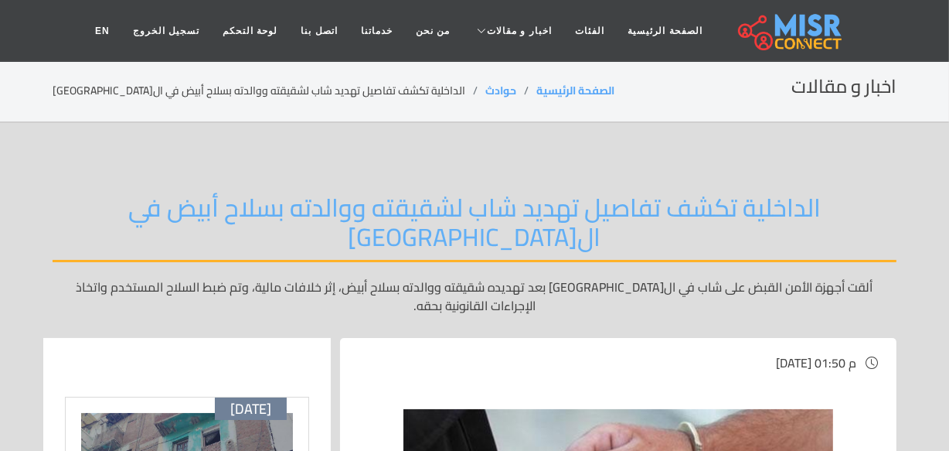
click at [870, 118] on section "اخبار و مقالات الصفحة الرئيسية حوادث الداخلية تكشف تفاصيل تهديد شاب لشقيقته ووا…" at bounding box center [474, 91] width 949 height 63
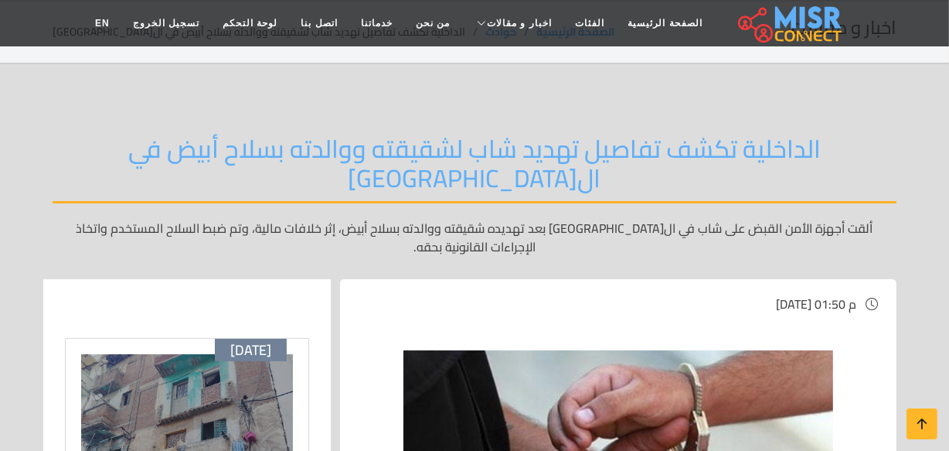
scroll to position [140, 0]
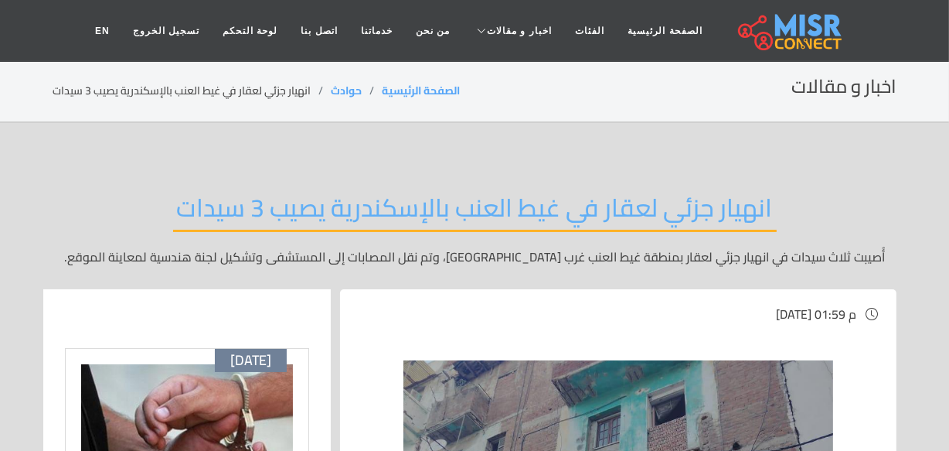
click at [720, 108] on section "اخبار و مقالات الصفحة الرئيسية حوادث انهيار جزئي لعقار في غيط العنب بال[GEOGRAP…" at bounding box center [474, 91] width 949 height 63
